Goal: Find specific page/section: Find specific page/section

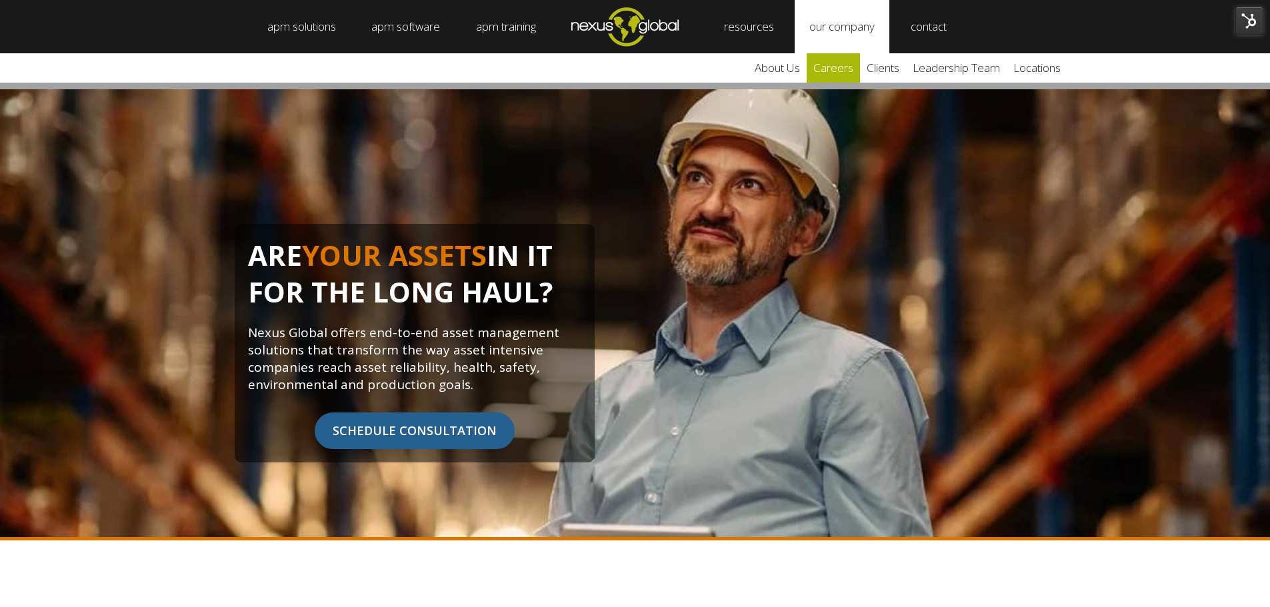
click at [848, 67] on link "careers" at bounding box center [832, 67] width 53 height 29
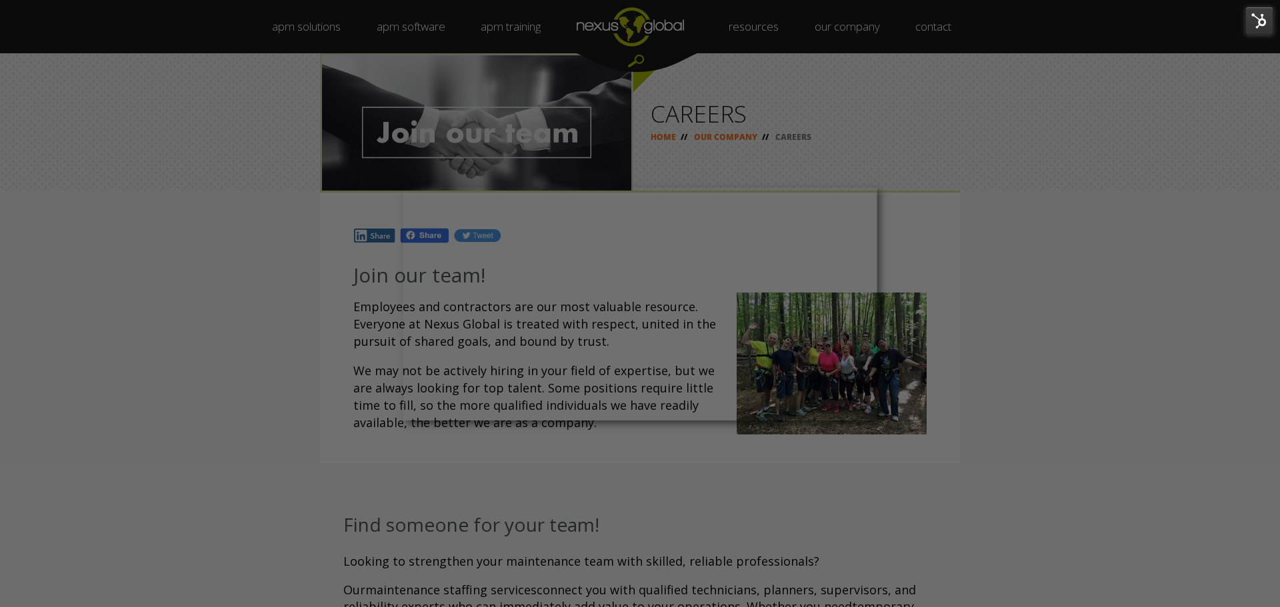
click at [1064, 353] on div at bounding box center [646, 306] width 1292 height 613
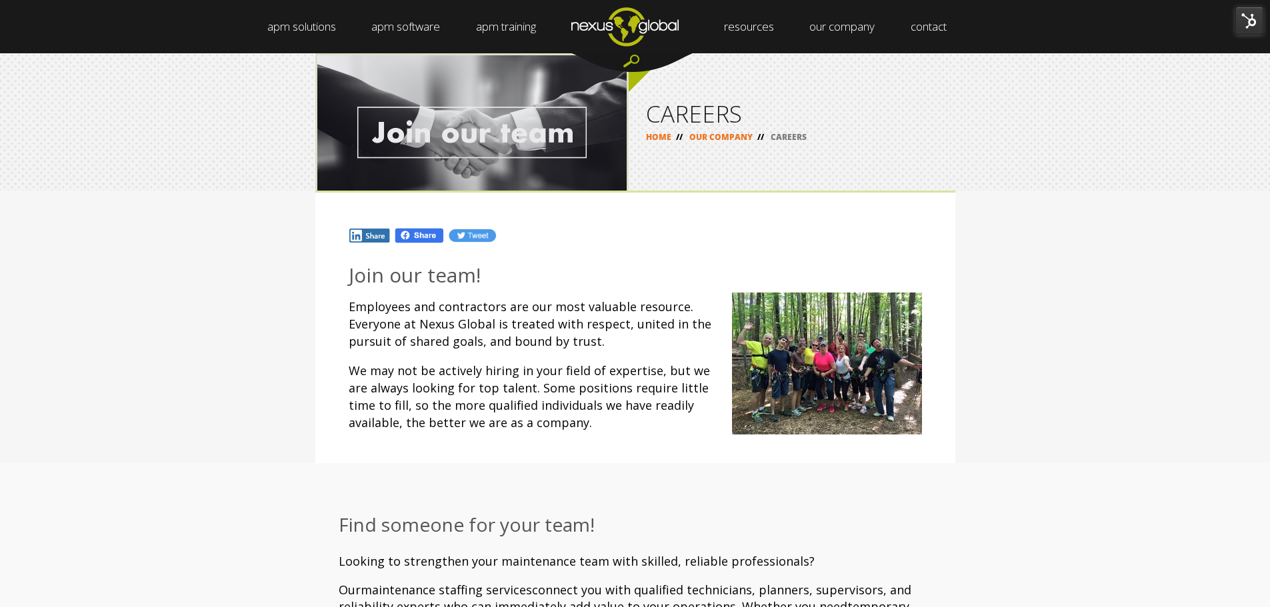
click at [431, 277] on span "Join our team!" at bounding box center [415, 274] width 132 height 27
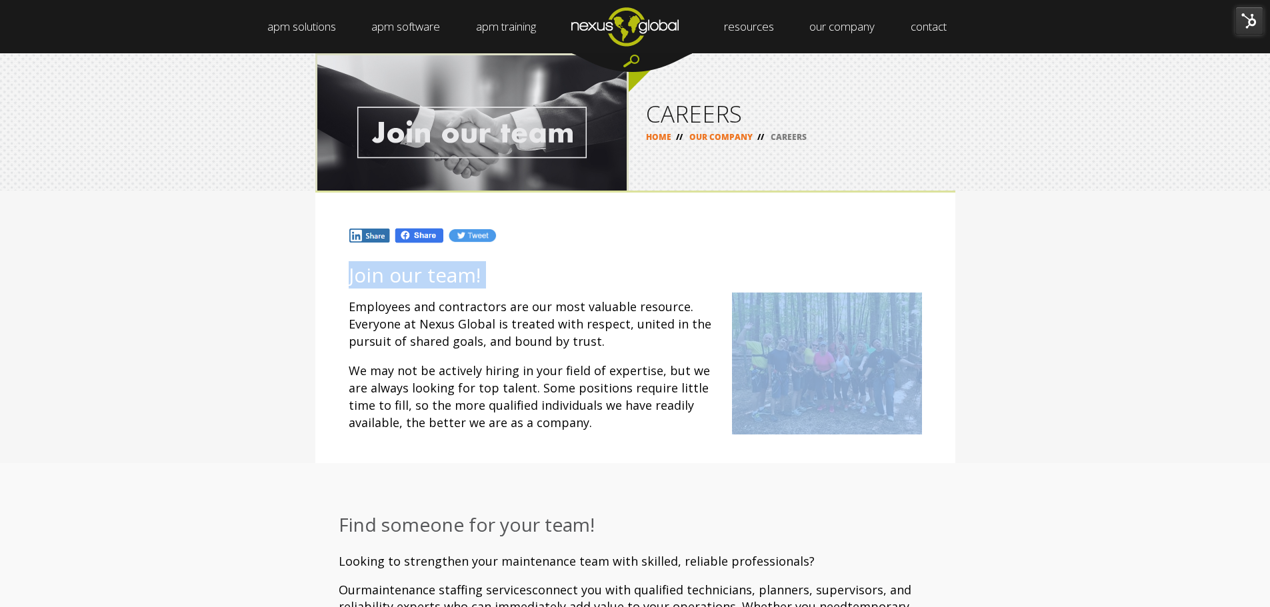
click at [431, 277] on span "Join our team!" at bounding box center [415, 274] width 132 height 27
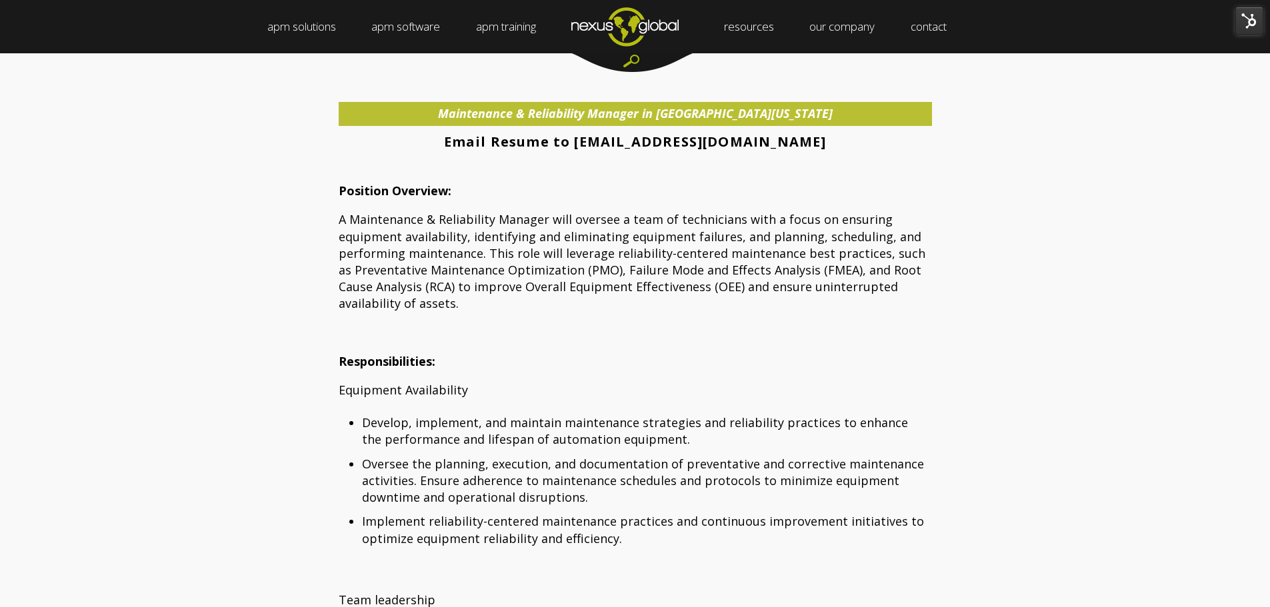
scroll to position [1062, 0]
